Goal: Transaction & Acquisition: Purchase product/service

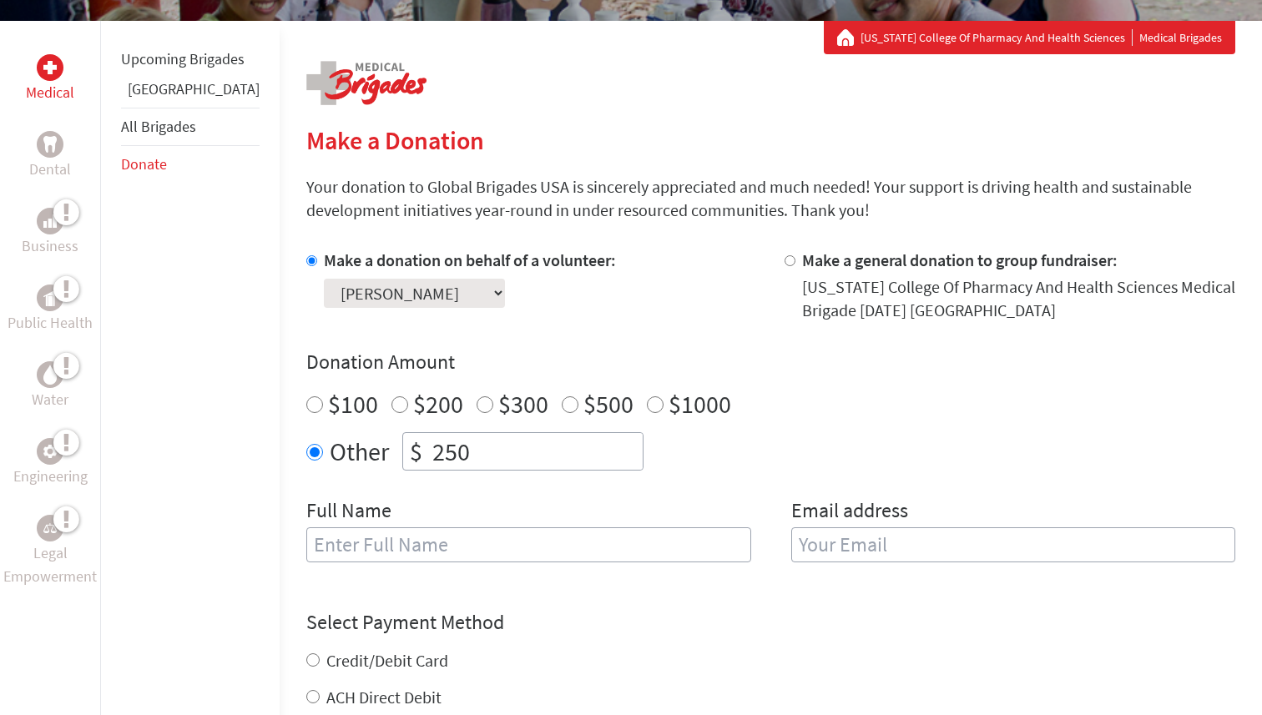
scroll to position [293, 0]
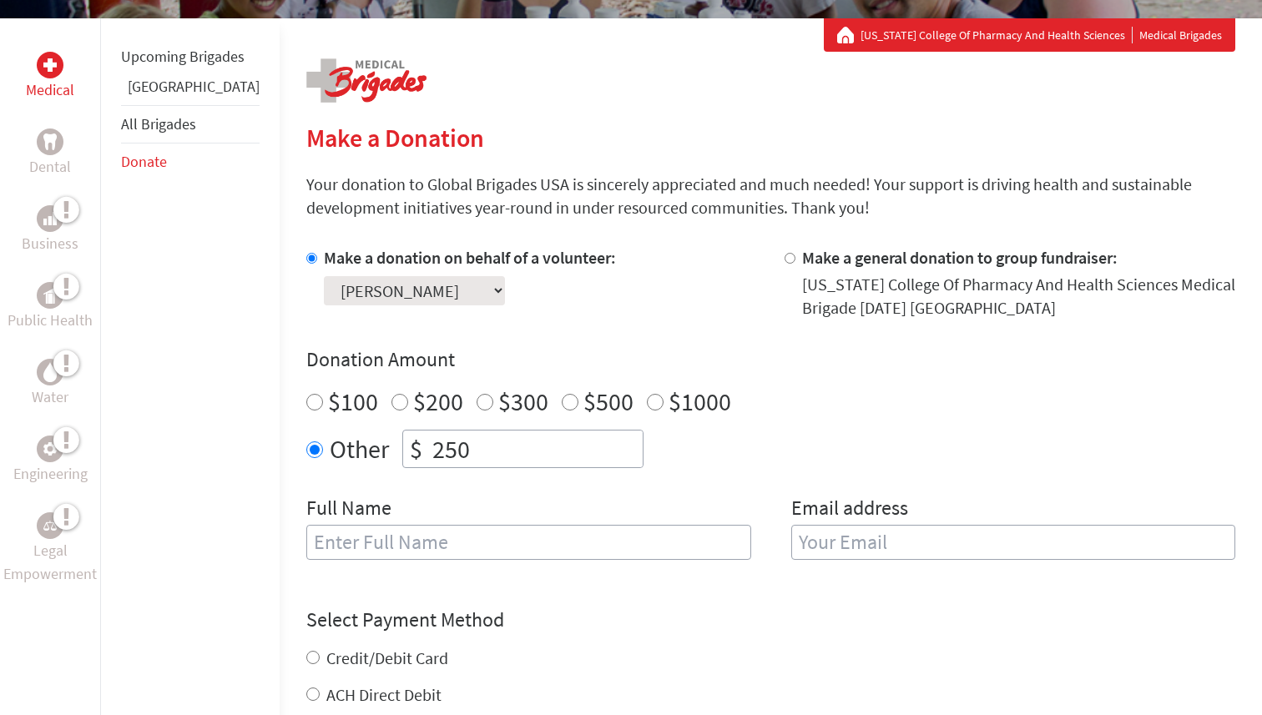
click at [406, 302] on select "Select a volunteer... [PERSON_NAME] [PERSON_NAME] [PERSON_NAME] [PERSON_NAME] […" at bounding box center [414, 290] width 181 height 29
click at [542, 302] on div "Select a volunteer... [PERSON_NAME] [PERSON_NAME] [PERSON_NAME] [PERSON_NAME] […" at bounding box center [470, 288] width 292 height 36
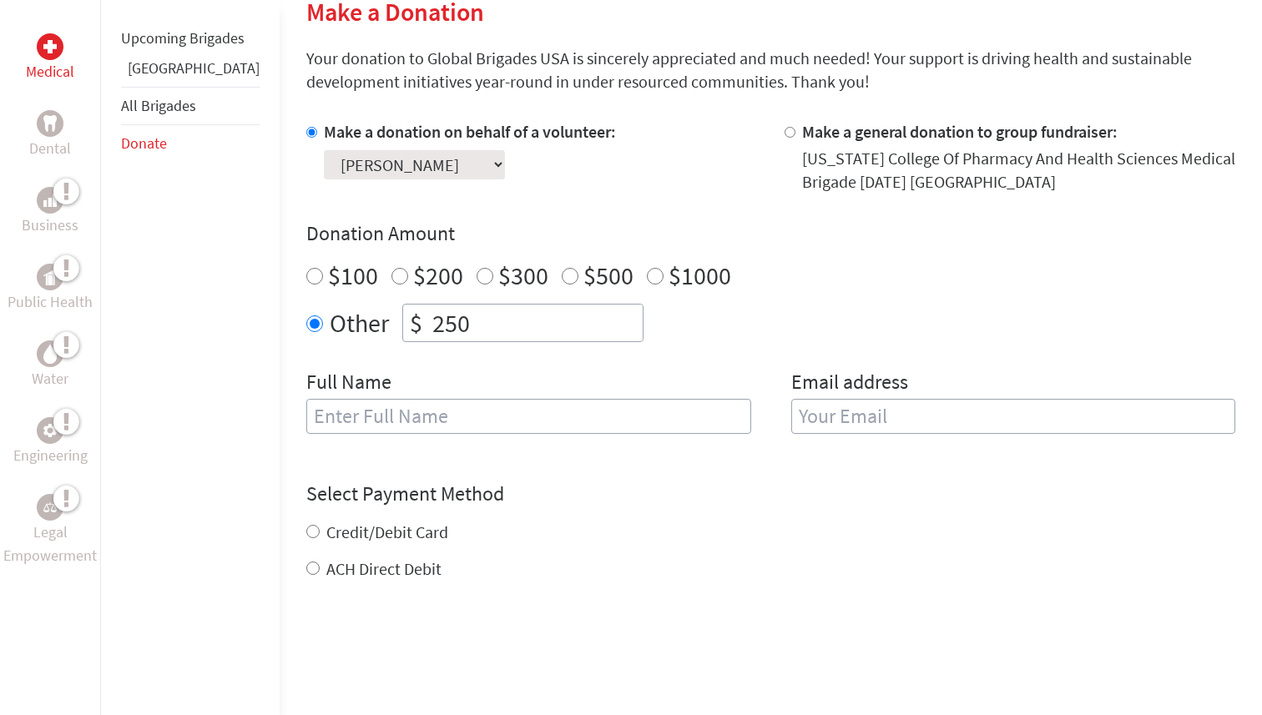
scroll to position [423, 0]
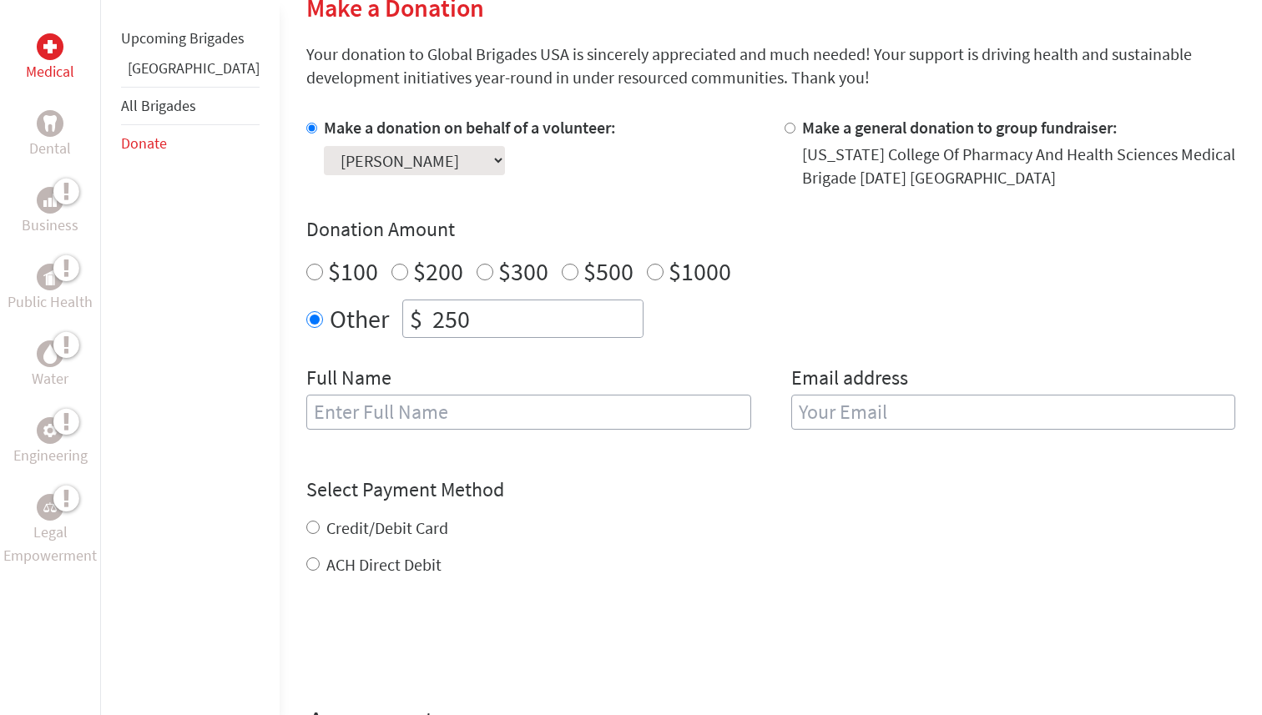
click at [475, 396] on input "text" at bounding box center [528, 412] width 445 height 35
type input "[PERSON_NAME]"
click at [856, 401] on input "email" at bounding box center [1013, 412] width 445 height 35
drag, startPoint x: 842, startPoint y: 408, endPoint x: 788, endPoint y: 408, distance: 54.3
click at [791, 408] on input "ahand1@stu.mcphs.edu" at bounding box center [1013, 412] width 445 height 35
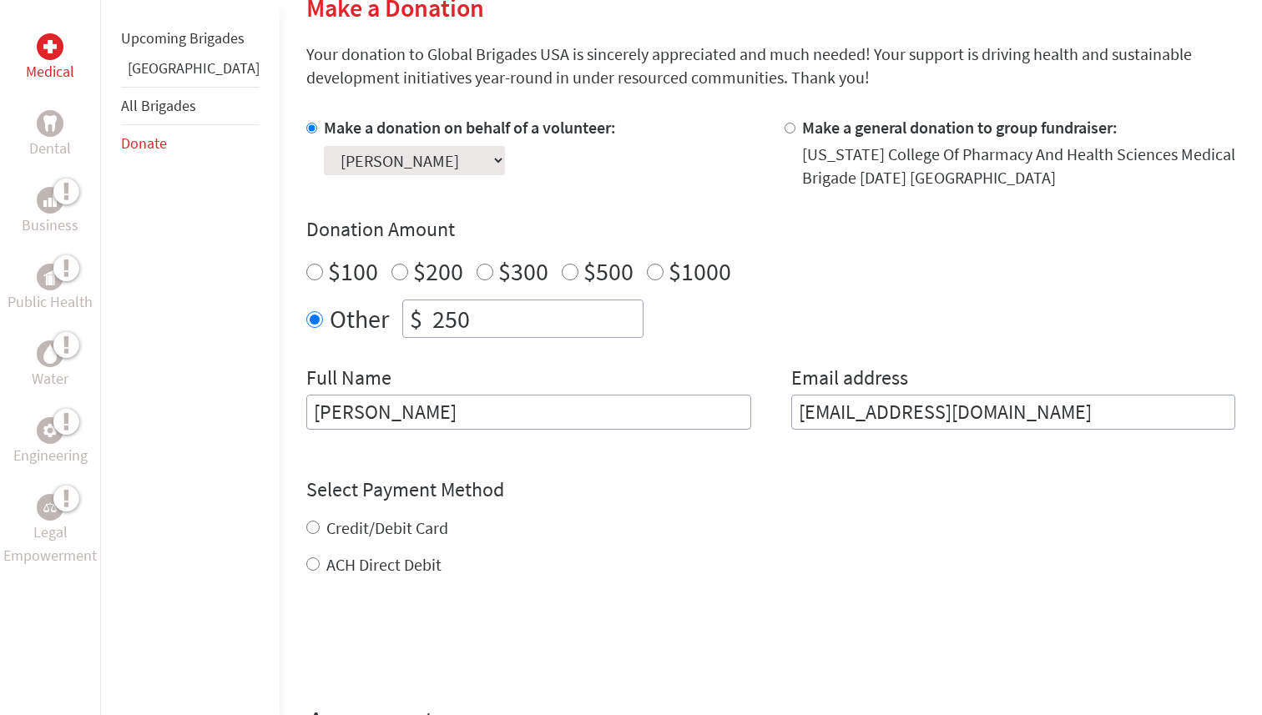
drag, startPoint x: 982, startPoint y: 411, endPoint x: 786, endPoint y: 415, distance: 196.2
click at [791, 415] on input "ahand1@stu.mcphs.edu" at bounding box center [1013, 412] width 445 height 35
type input "anushahanda@gmail.com"
click at [733, 467] on form "Make a donation on behalf of a volunteer: Select a volunteer... alba baez Anush…" at bounding box center [770, 447] width 929 height 663
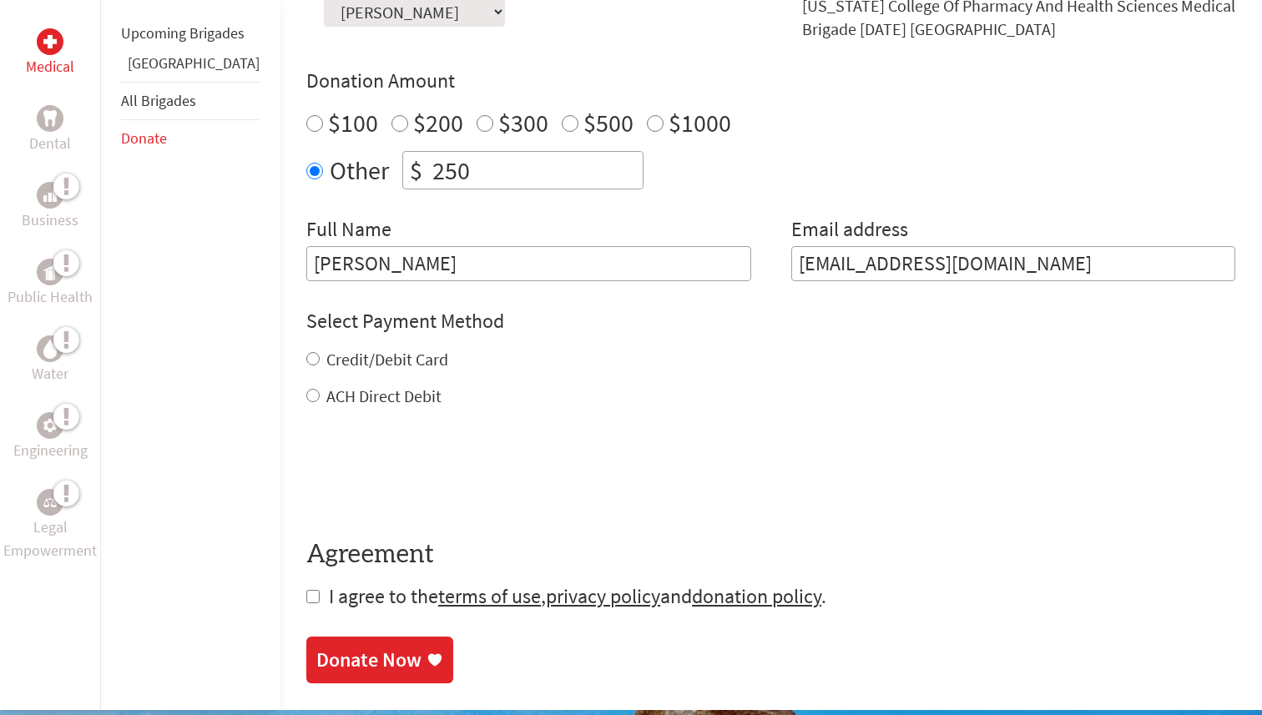
scroll to position [575, 0]
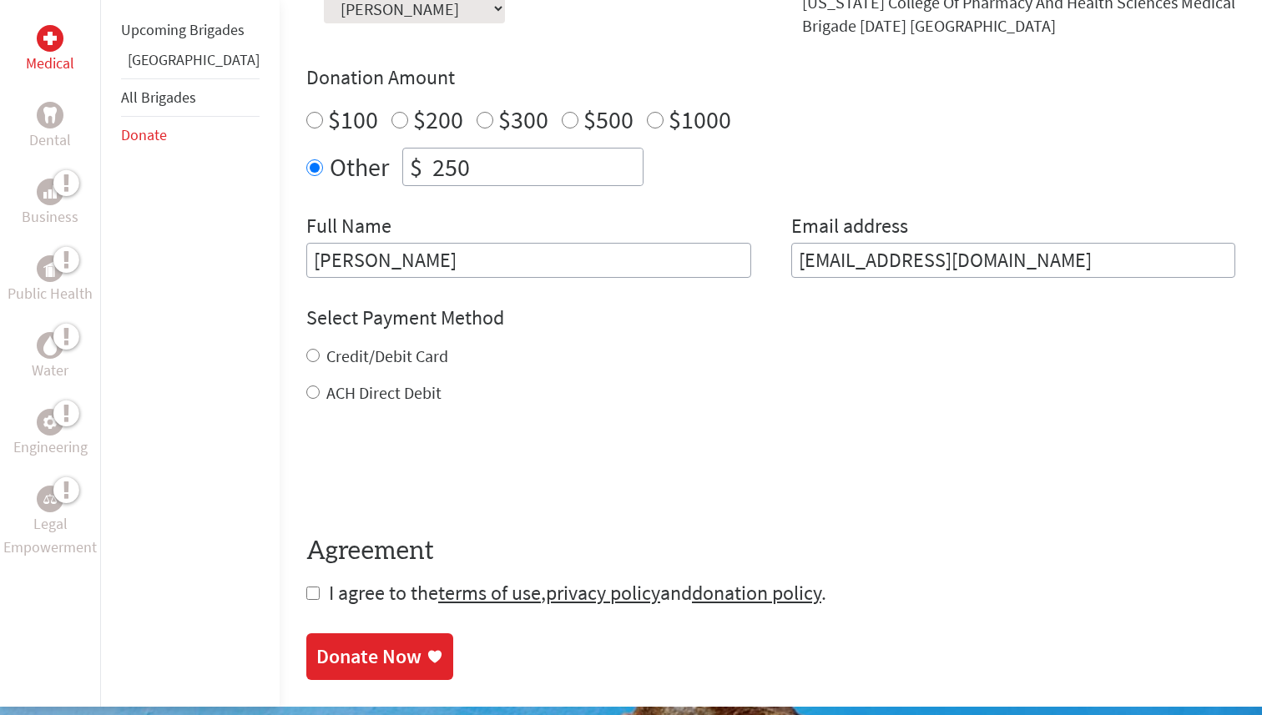
click at [306, 356] on input "Credit/Debit Card" at bounding box center [312, 355] width 13 height 13
radio input "true"
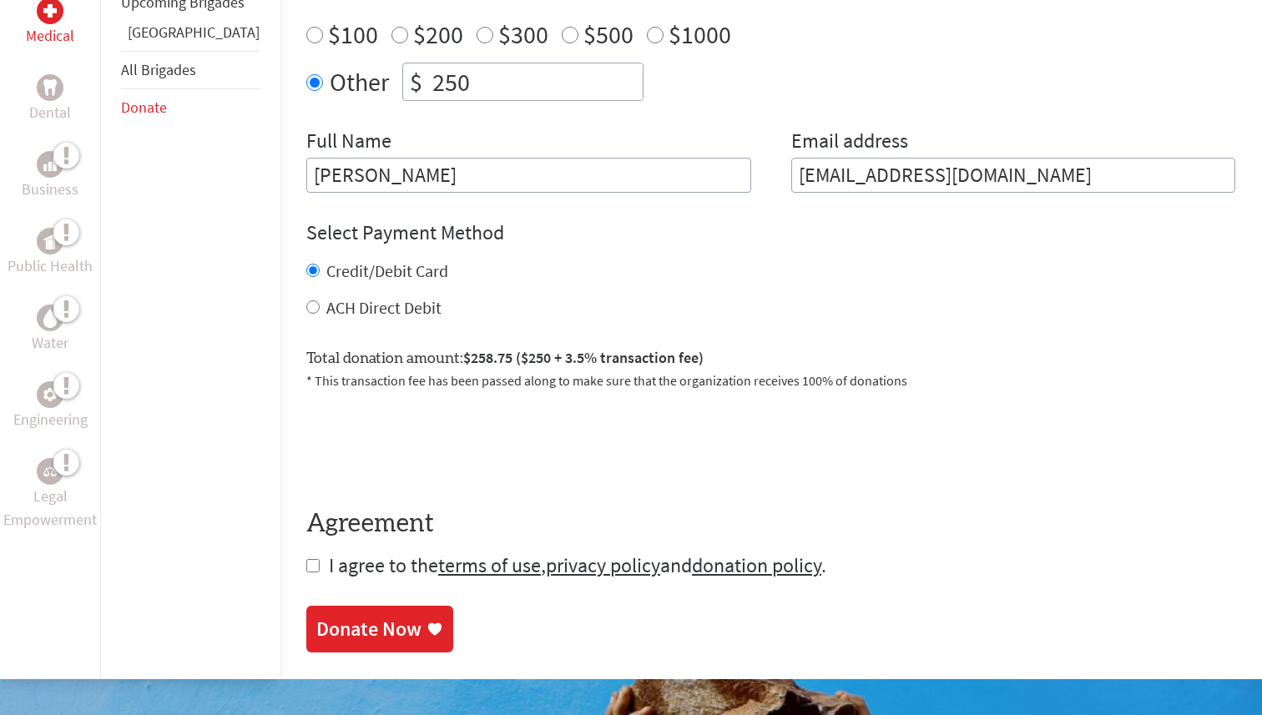
scroll to position [661, 0]
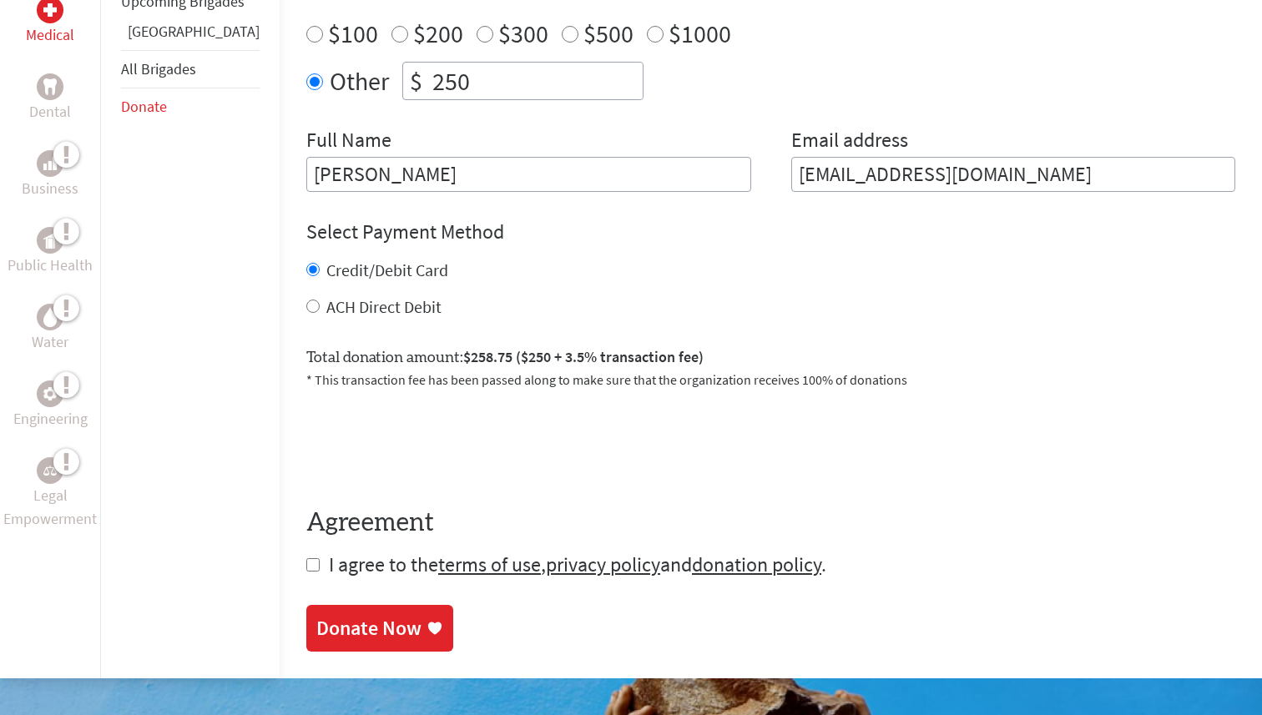
click at [306, 309] on input "ACH Direct Debit" at bounding box center [312, 306] width 13 height 13
radio input "true"
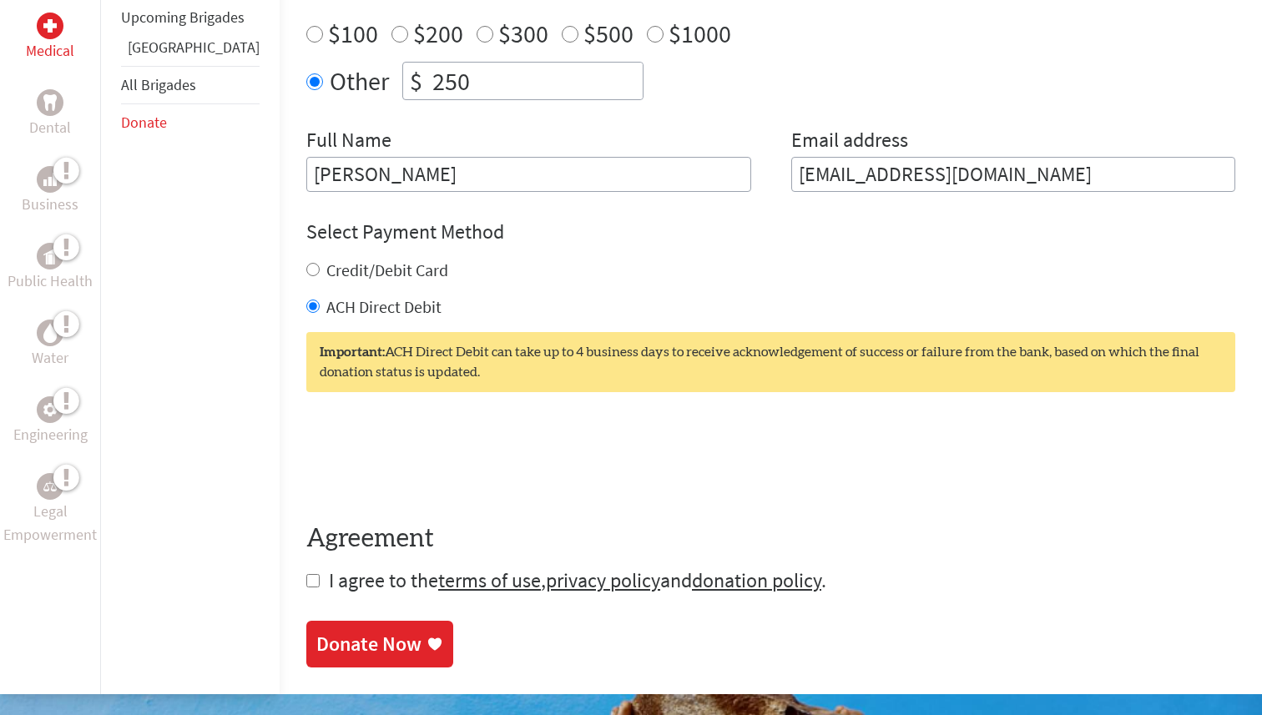
click at [306, 268] on input "Credit/Debit Card" at bounding box center [312, 269] width 13 height 13
radio input "true"
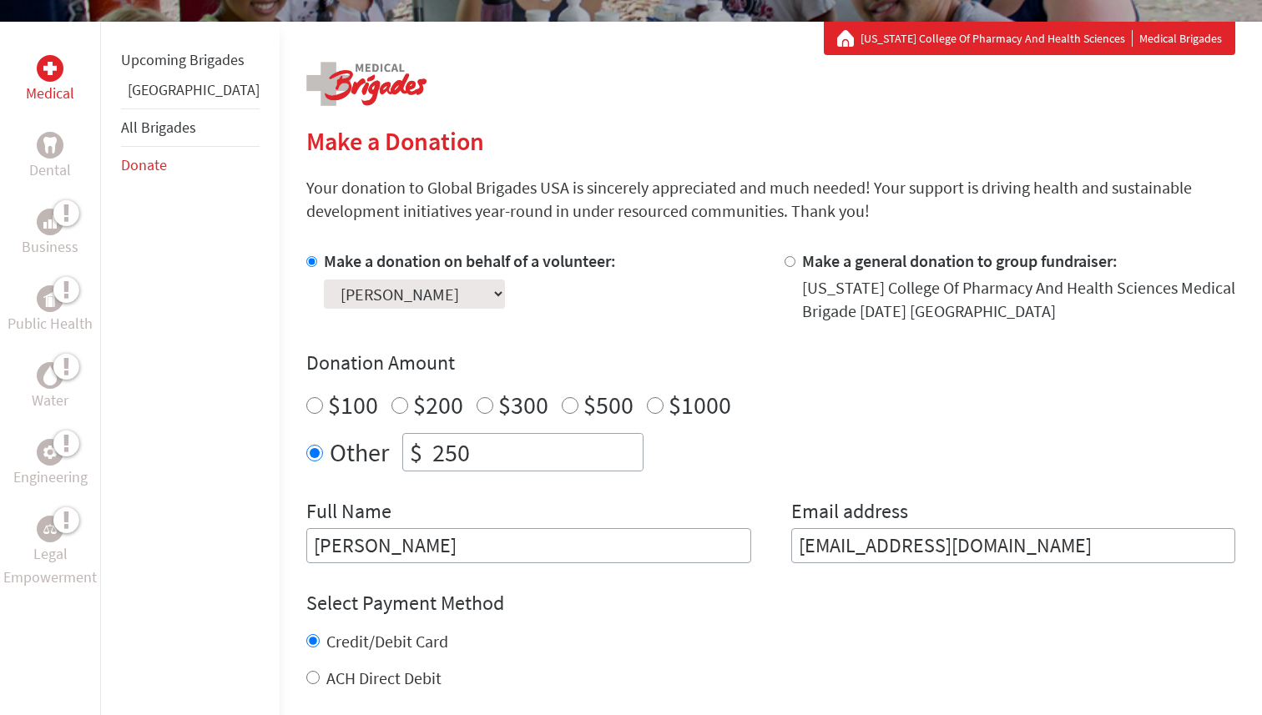
scroll to position [311, 0]
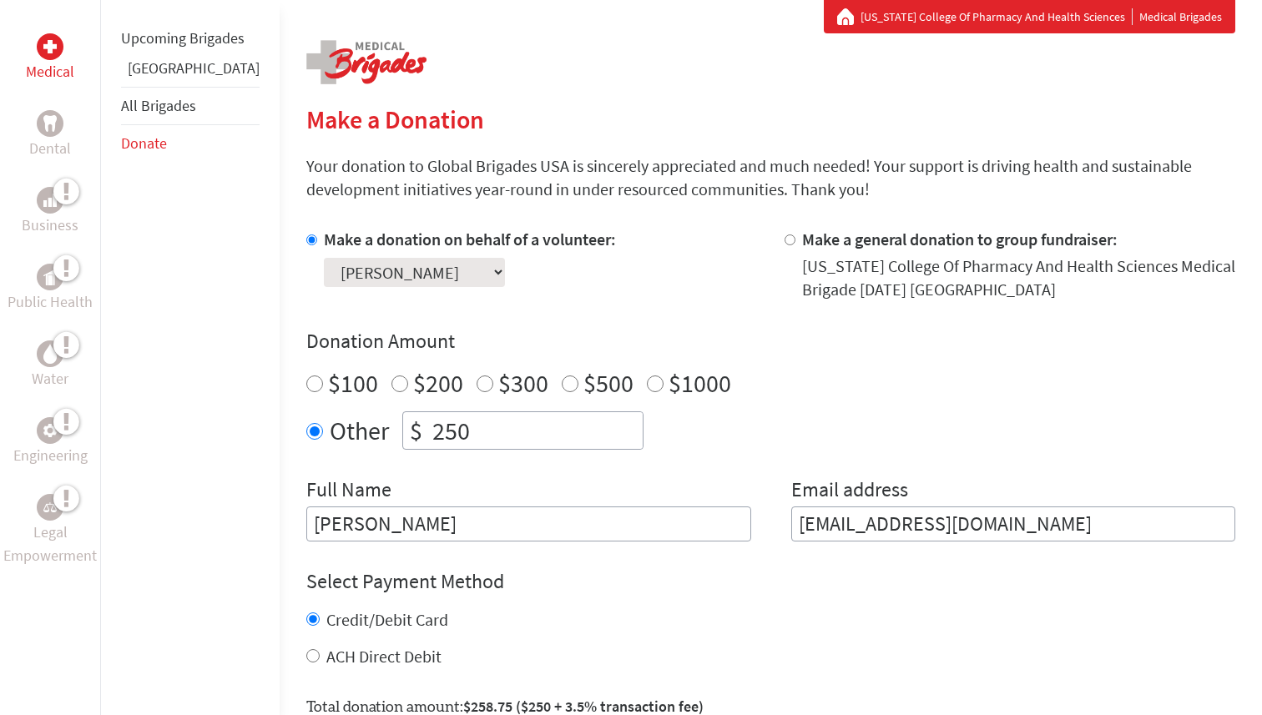
click at [324, 281] on select "Select a volunteer... [PERSON_NAME] [PERSON_NAME] [PERSON_NAME] [PERSON_NAME] […" at bounding box center [414, 272] width 181 height 29
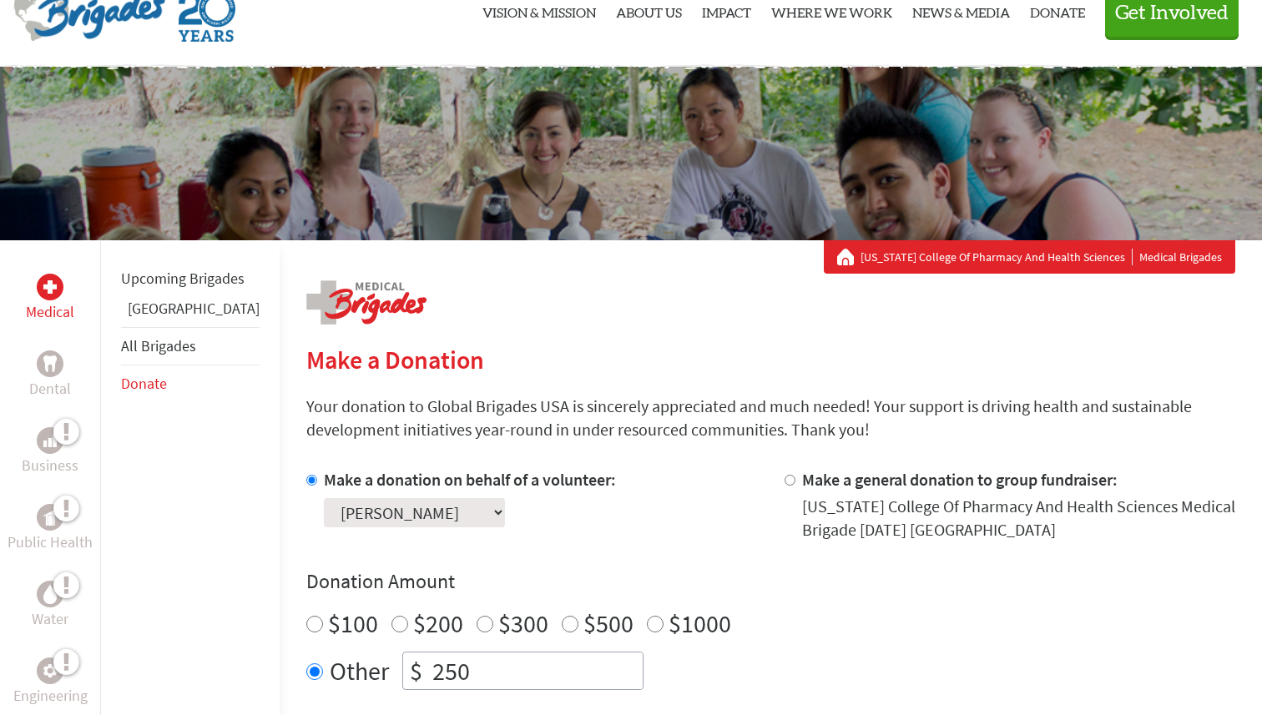
scroll to position [90, 0]
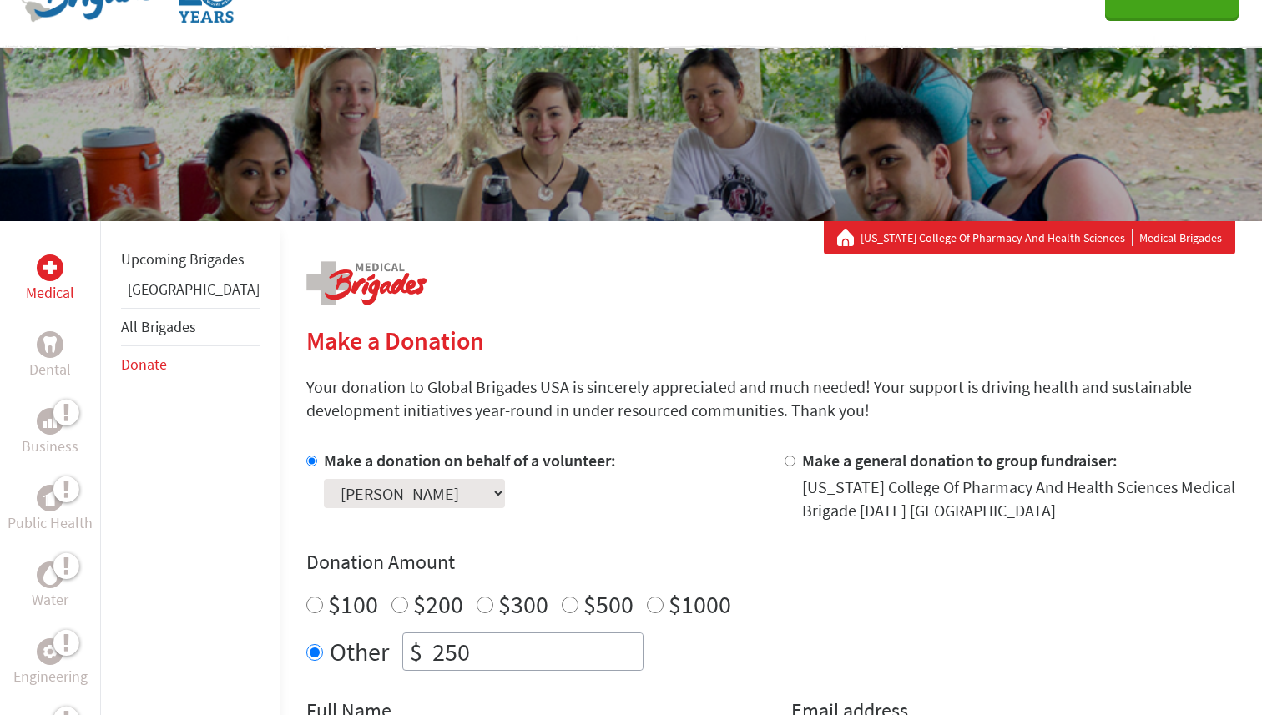
click at [346, 502] on select "Select a volunteer... [PERSON_NAME] [PERSON_NAME] [PERSON_NAME] [PERSON_NAME] […" at bounding box center [414, 493] width 181 height 29
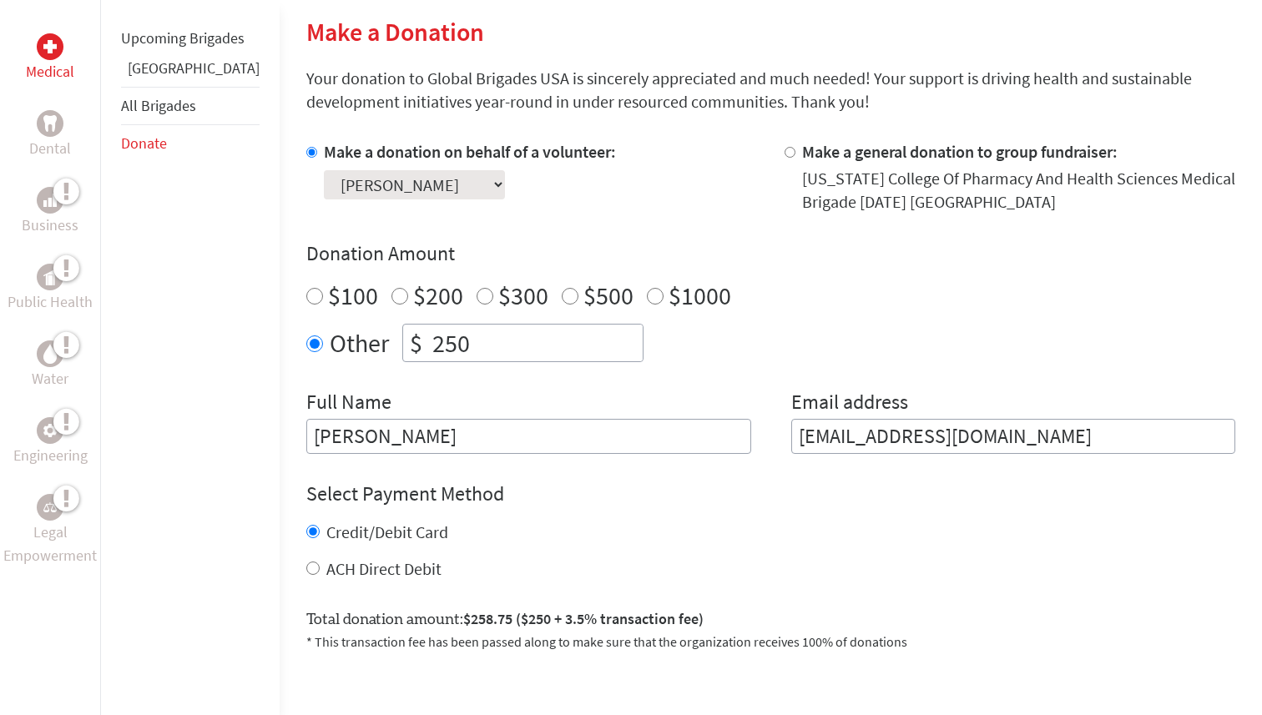
scroll to position [405, 0]
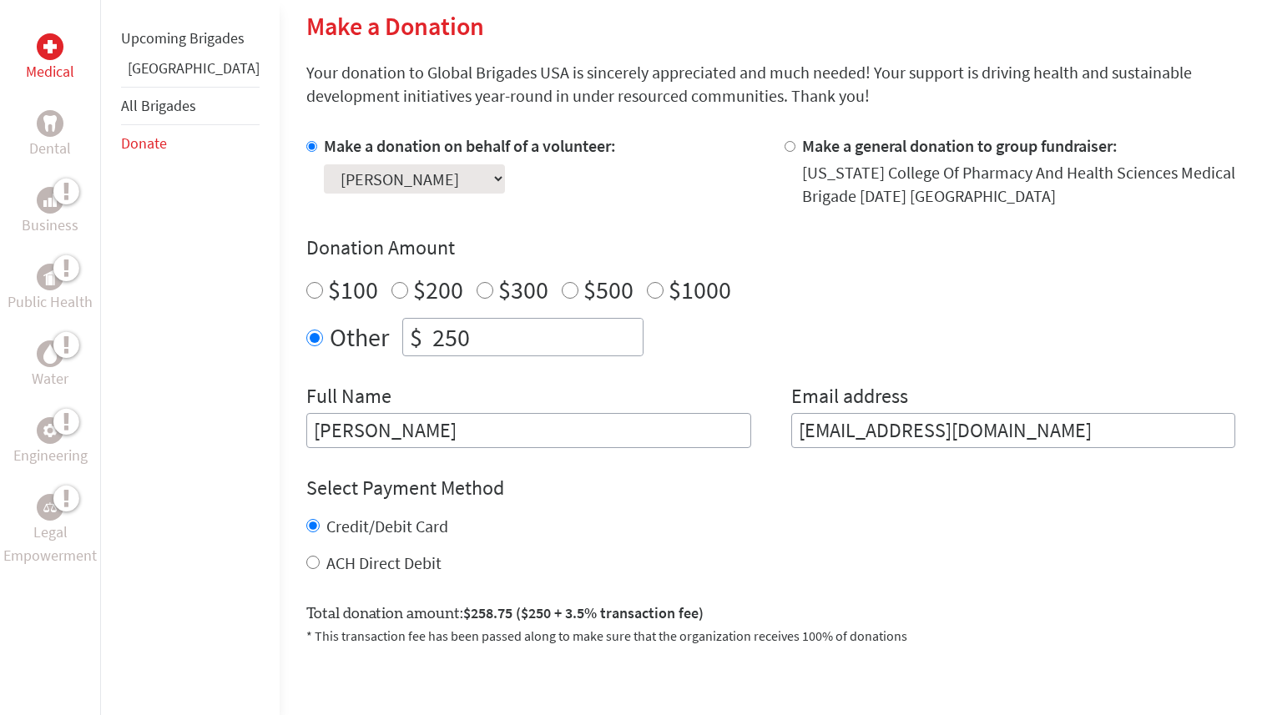
click at [493, 204] on div "Make a donation on behalf of a volunteer: Select a volunteer... alba baez Anush…" at bounding box center [470, 170] width 292 height 73
click at [416, 173] on select "Select a volunteer... [PERSON_NAME] [PERSON_NAME] [PERSON_NAME] [PERSON_NAME] […" at bounding box center [414, 178] width 181 height 29
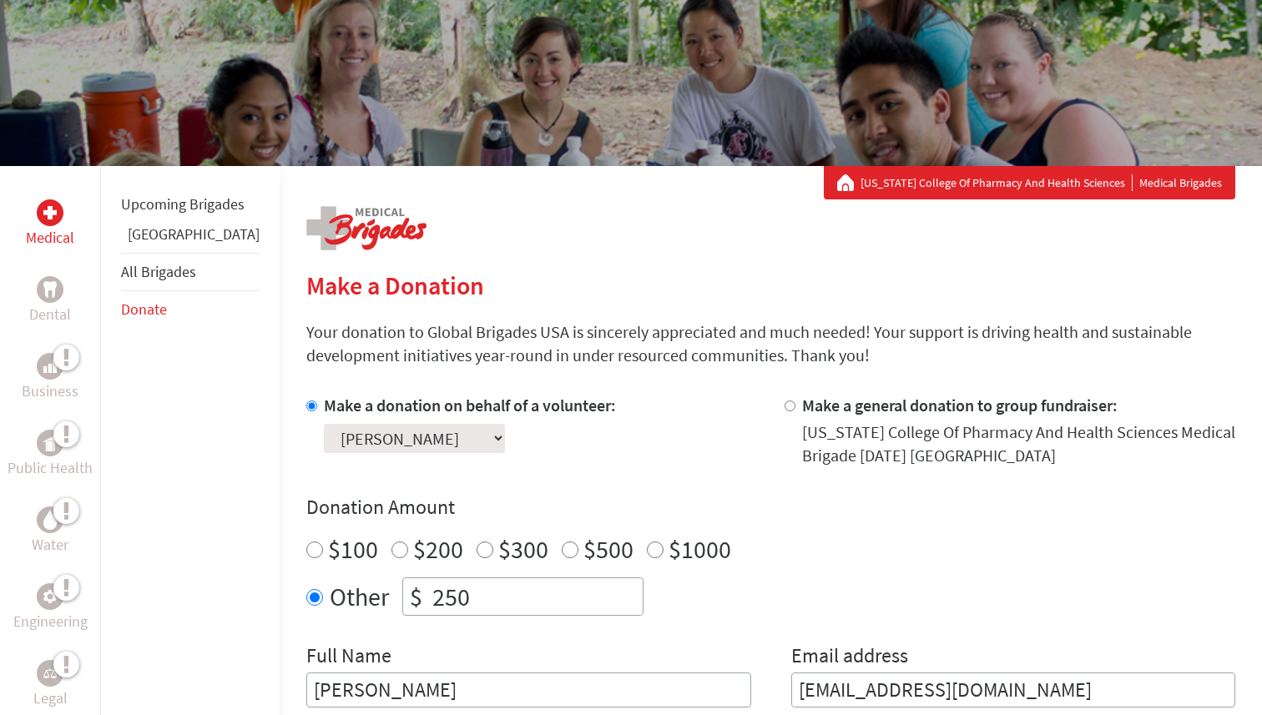
scroll to position [0, 0]
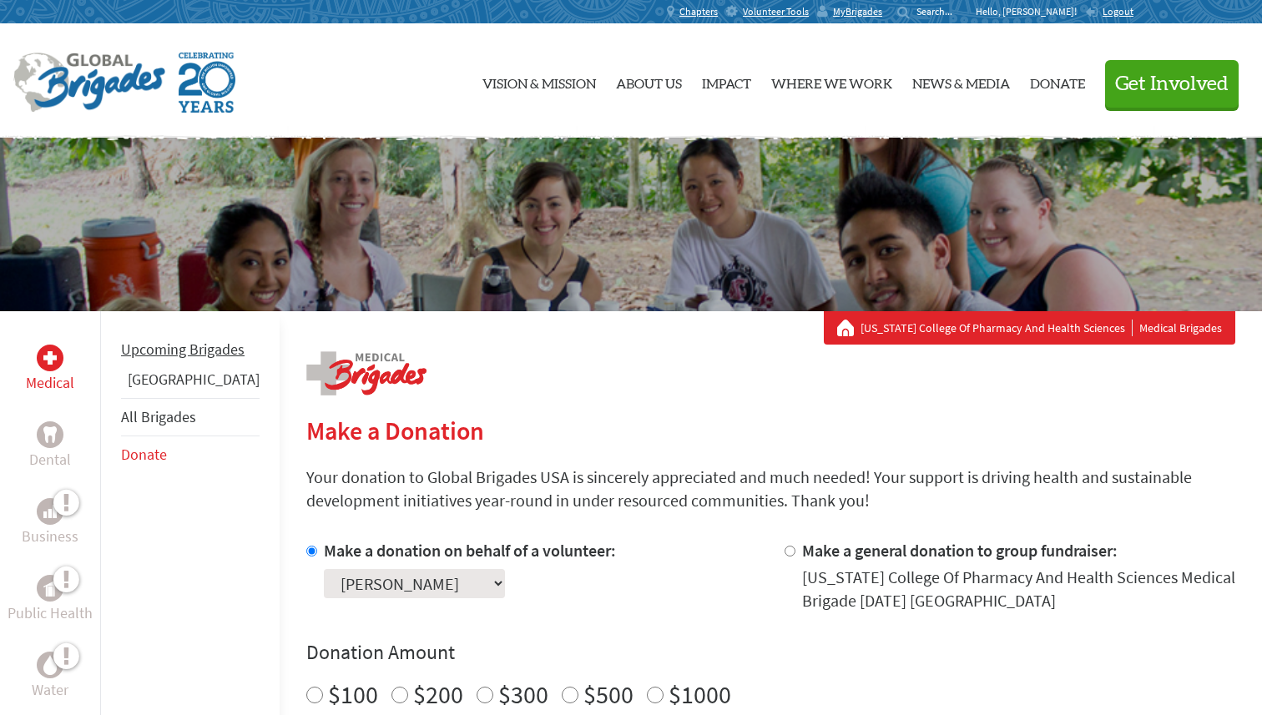
click at [135, 359] on link "Upcoming Brigades" at bounding box center [183, 349] width 124 height 19
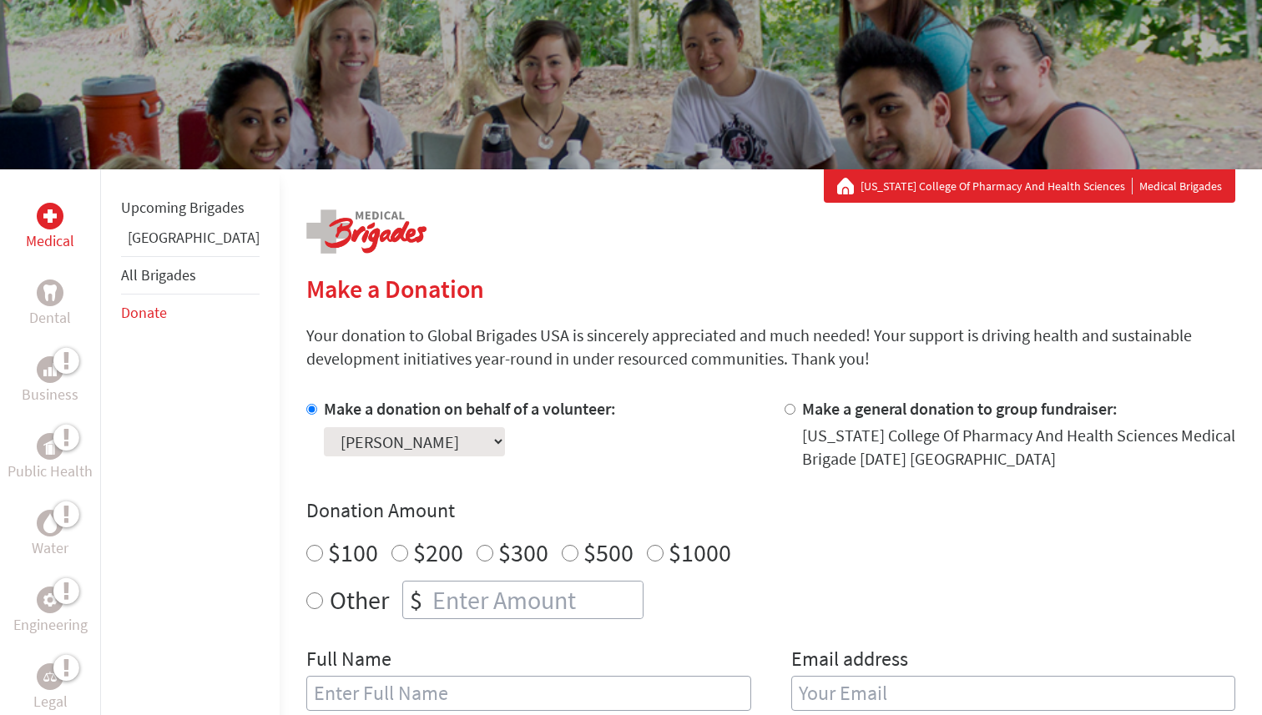
scroll to position [43, 0]
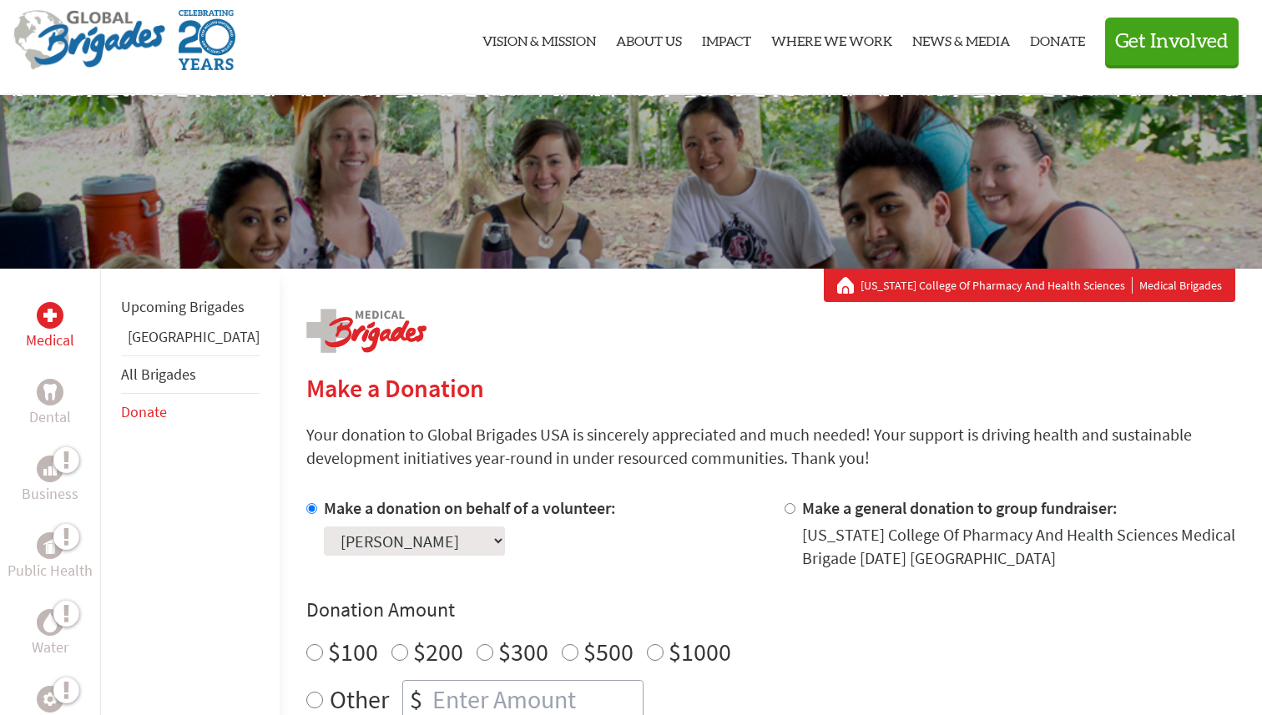
click at [150, 346] on link "[GEOGRAPHIC_DATA]" at bounding box center [194, 336] width 132 height 19
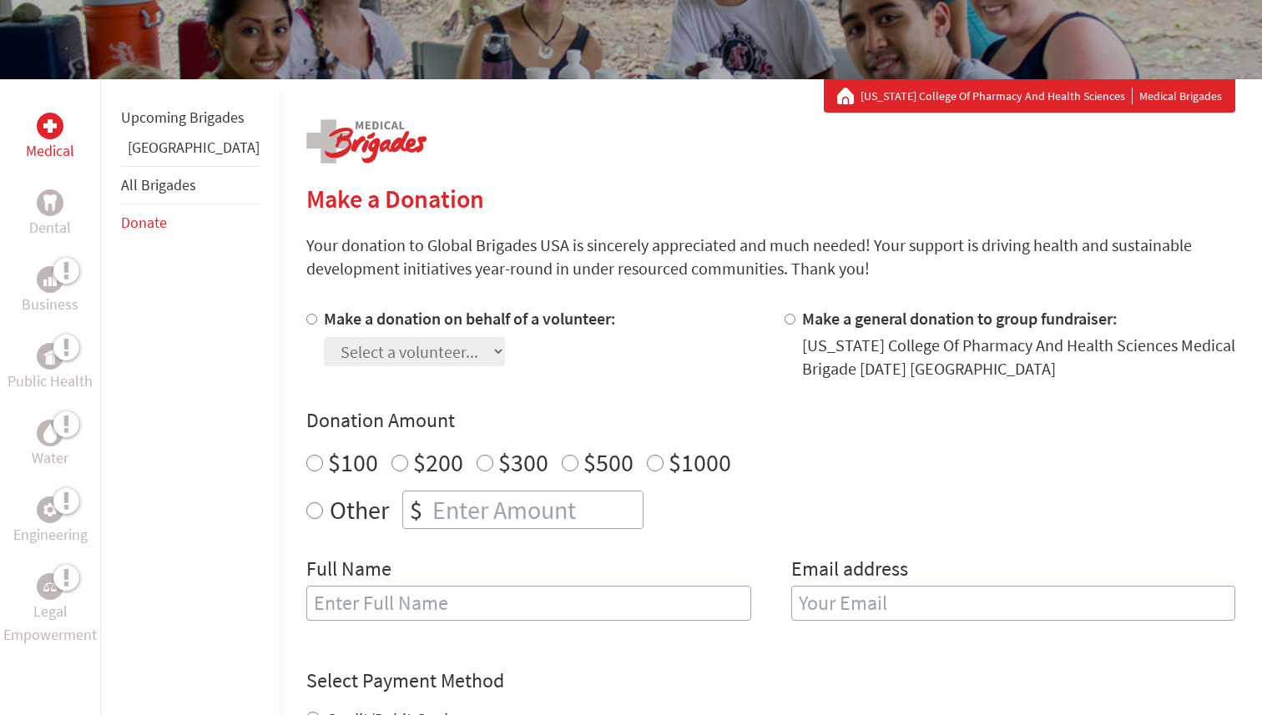
scroll to position [235, 0]
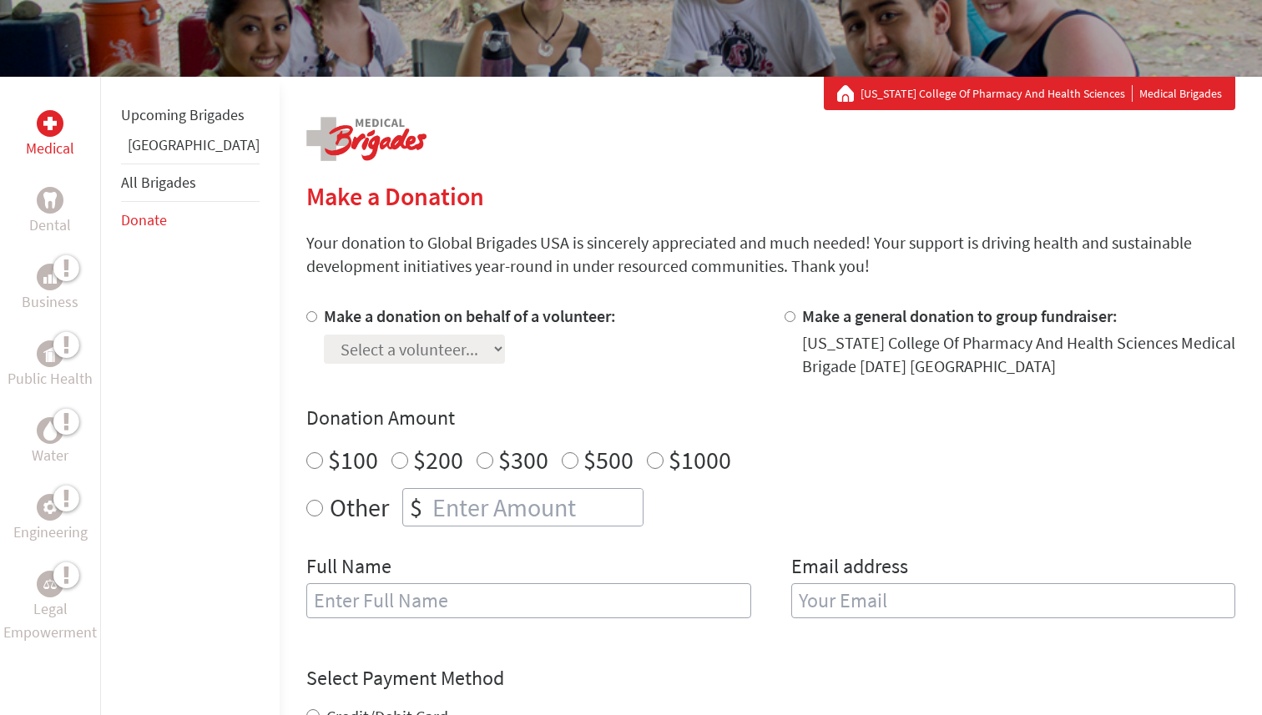
click at [306, 314] on input "Make a donation on behalf of a volunteer:" at bounding box center [311, 316] width 11 height 11
radio input "true"
click at [324, 346] on select "Select a volunteer... [PERSON_NAME] [PERSON_NAME] [PERSON_NAME] [PERSON_NAME] […" at bounding box center [414, 349] width 181 height 29
click at [785, 319] on input "Make a general donation to group fundraiser:" at bounding box center [790, 316] width 11 height 11
radio input "true"
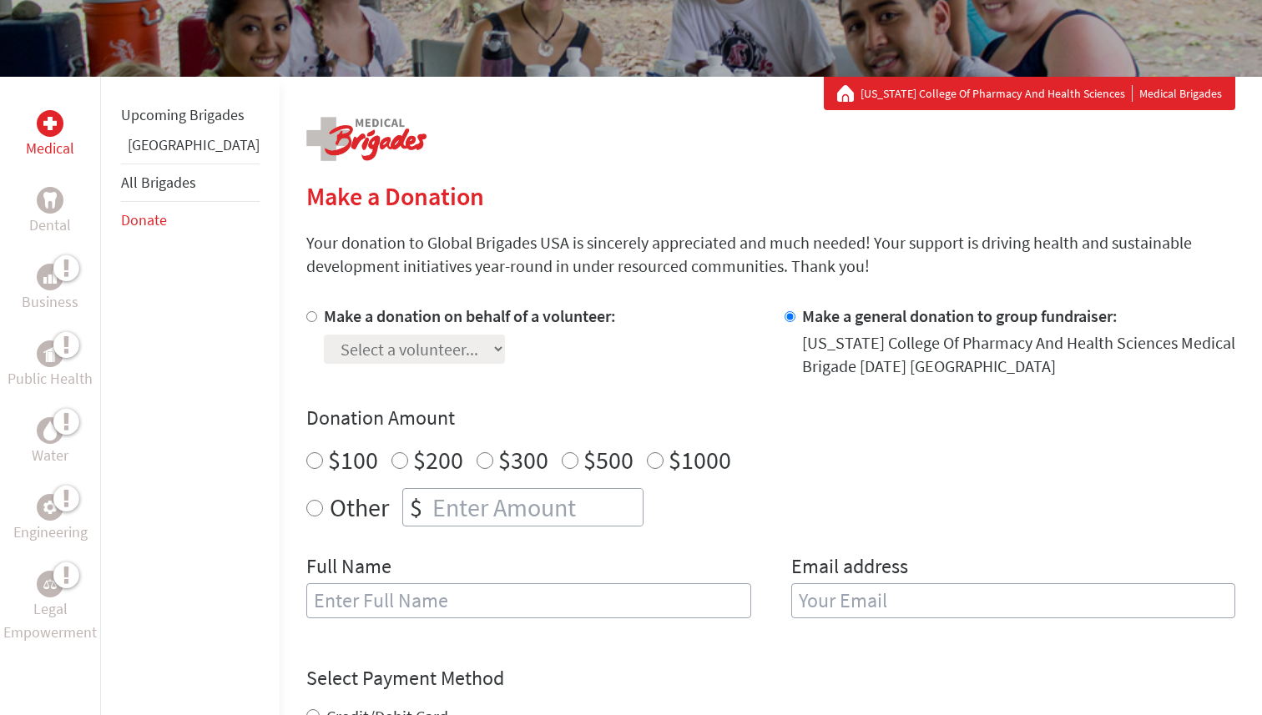
click at [306, 314] on input "Make a donation on behalf of a volunteer:" at bounding box center [311, 316] width 11 height 11
radio input "true"
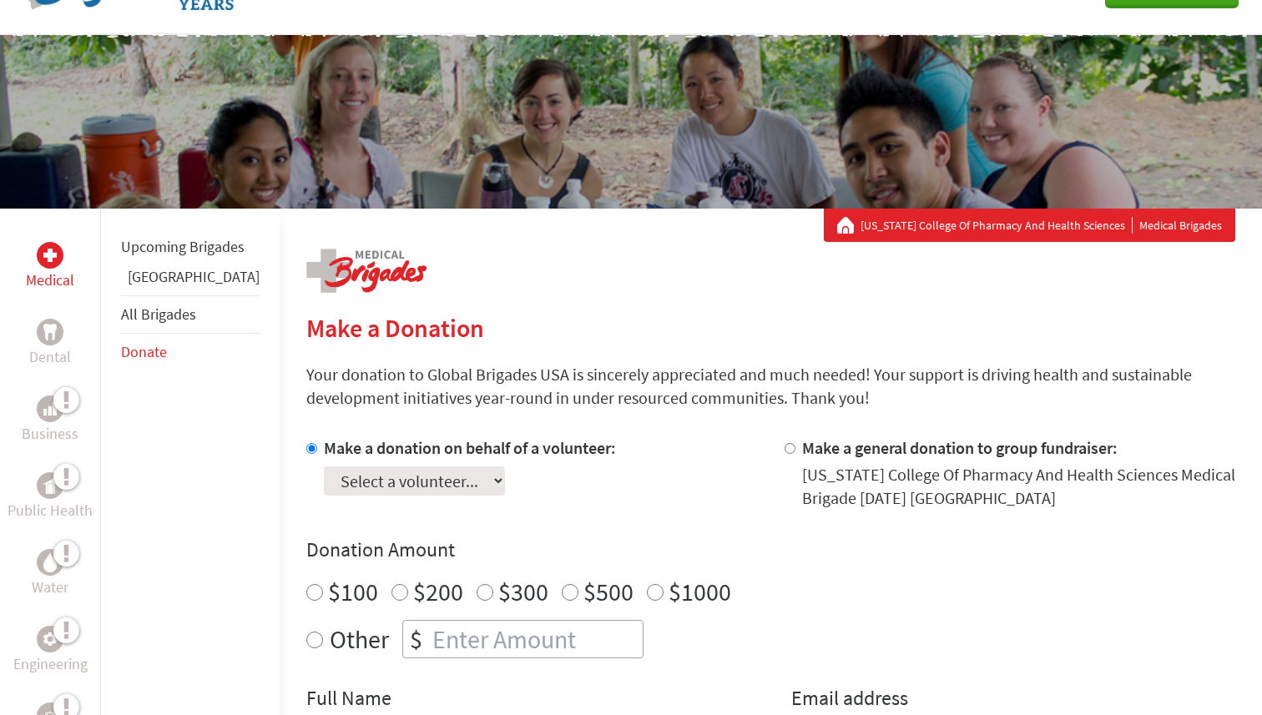
scroll to position [0, 0]
